Goal: Task Accomplishment & Management: Manage account settings

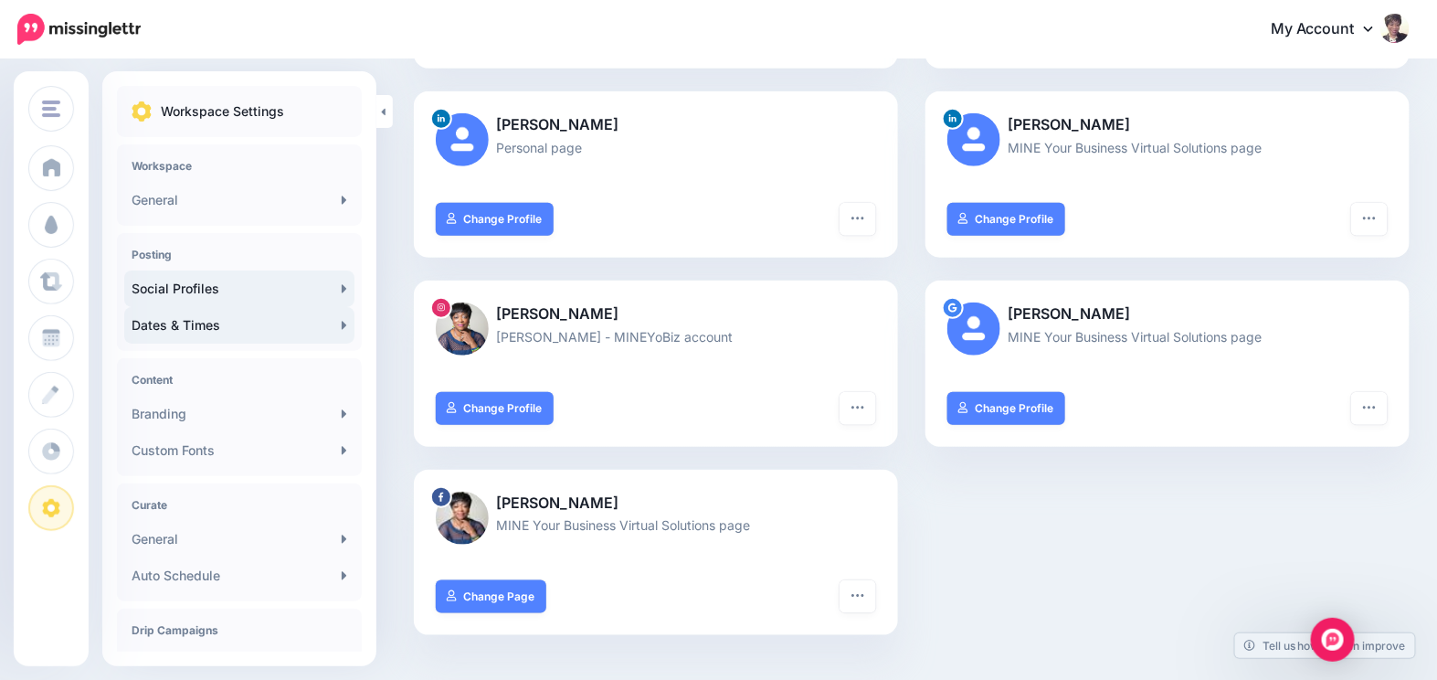
scroll to position [443, 0]
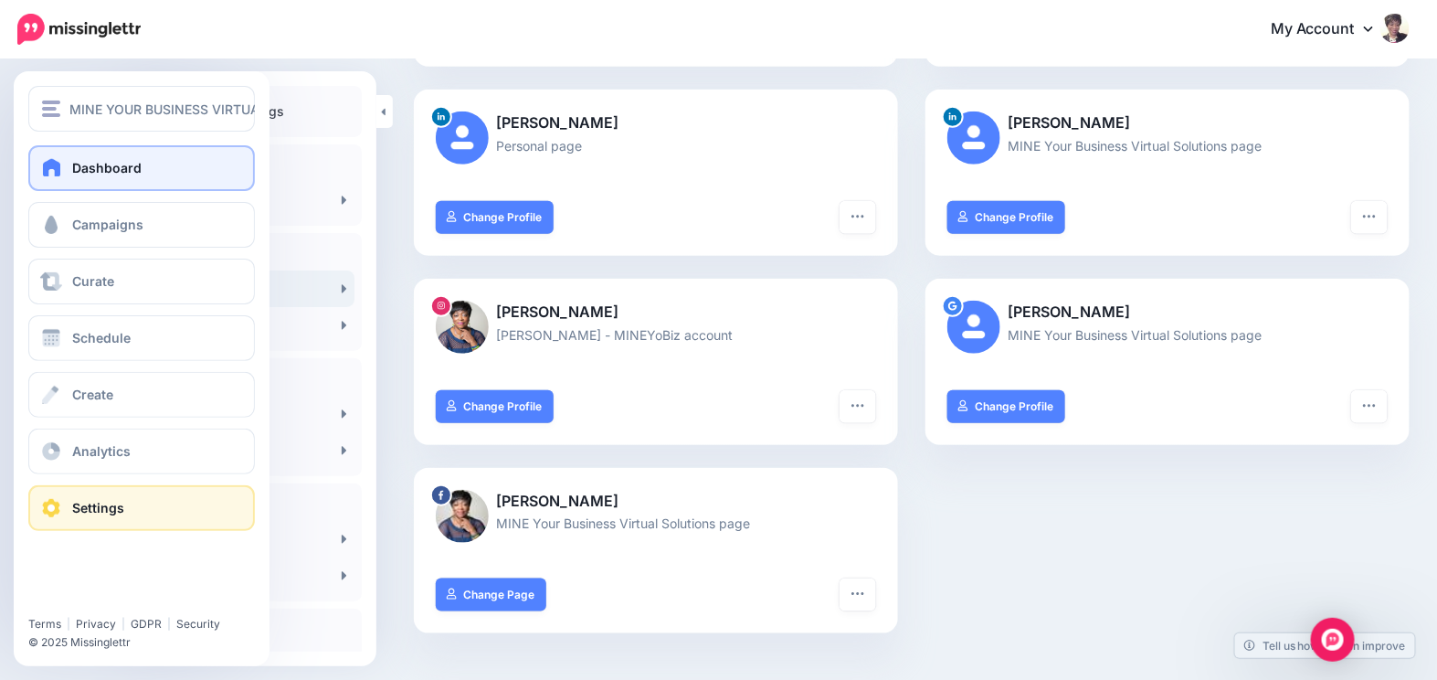
click at [109, 163] on span "Dashboard" at bounding box center [106, 168] width 69 height 16
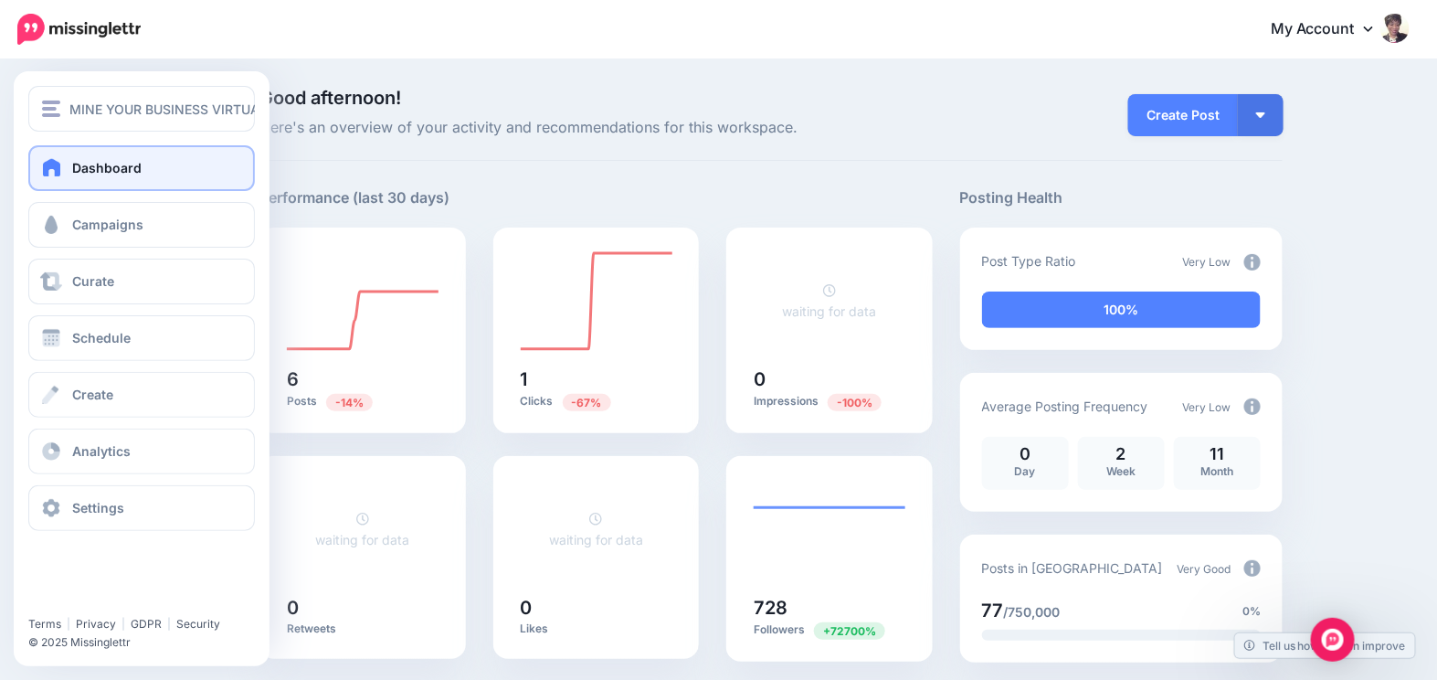
click at [112, 164] on span "Dashboard" at bounding box center [106, 168] width 69 height 16
click at [167, 225] on link "Campaigns" at bounding box center [141, 225] width 227 height 46
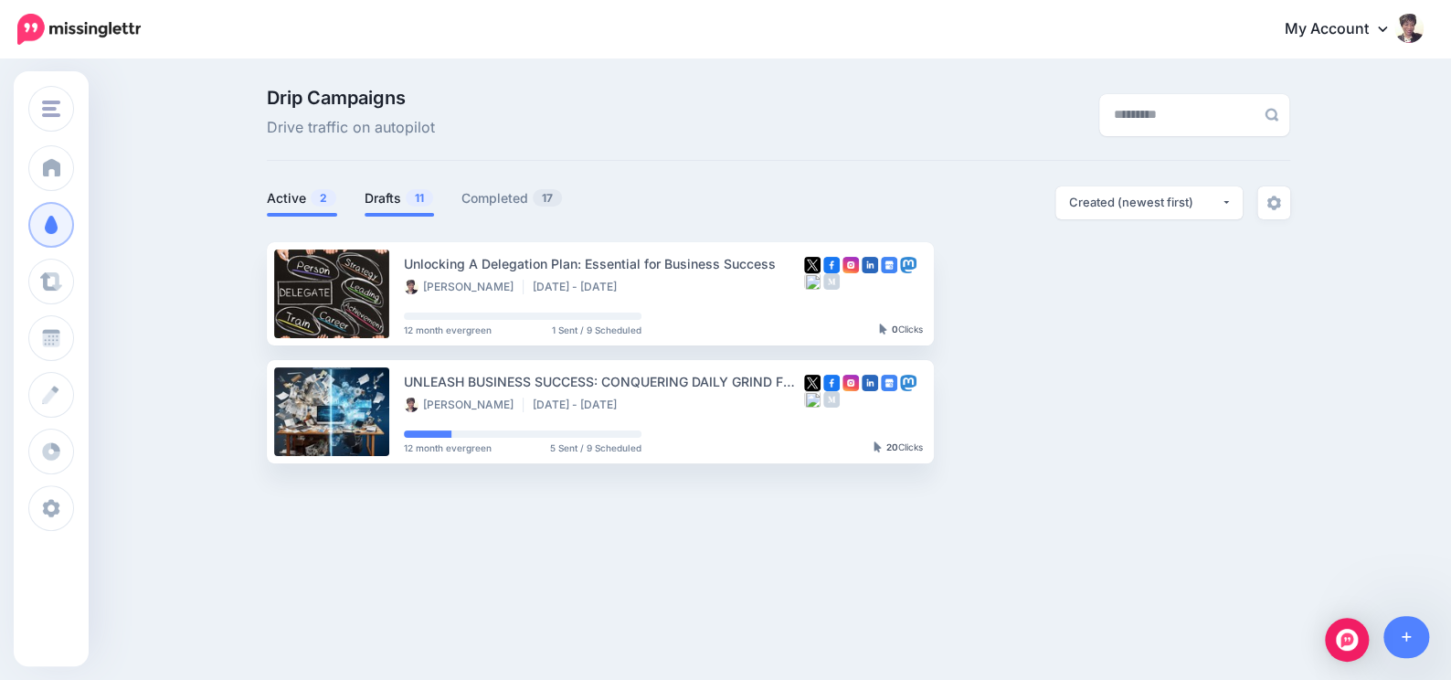
click at [387, 197] on link "Drafts 11" at bounding box center [399, 198] width 69 height 22
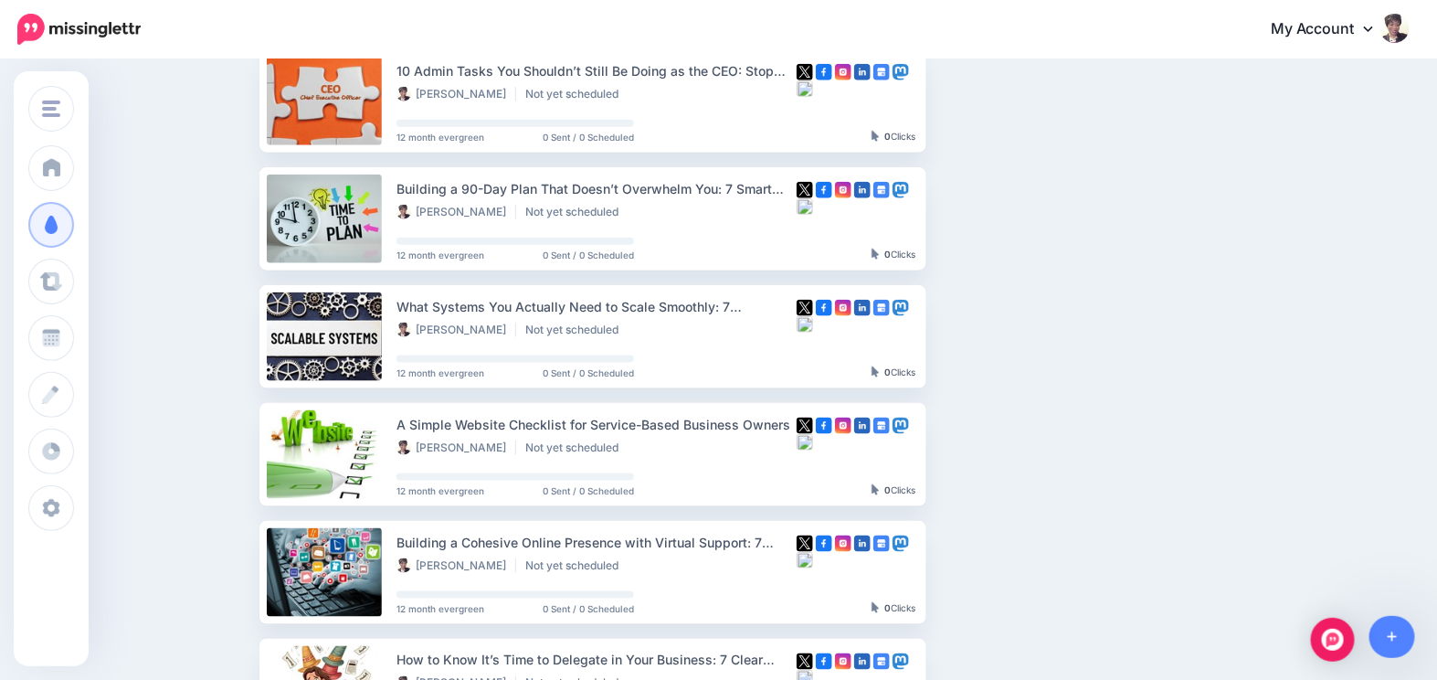
scroll to position [885, 0]
